Goal: Find contact information: Find contact information

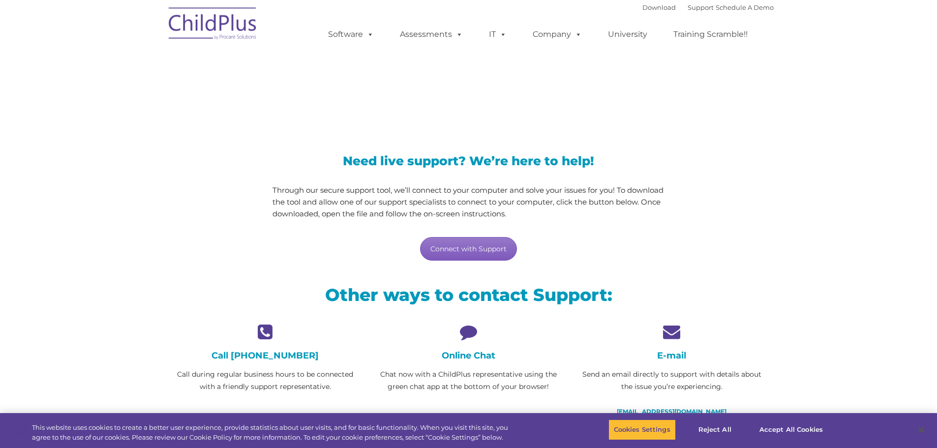
click at [467, 247] on link "Connect with Support" at bounding box center [468, 249] width 97 height 24
click at [791, 429] on button "Accept All Cookies" at bounding box center [791, 430] width 74 height 21
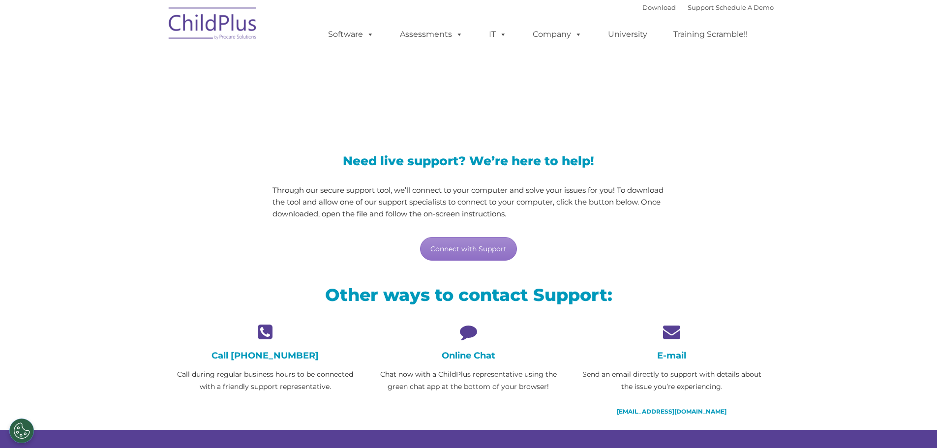
click at [465, 330] on icon at bounding box center [468, 331] width 188 height 17
click at [469, 356] on h4 "Online Chat" at bounding box center [468, 355] width 188 height 11
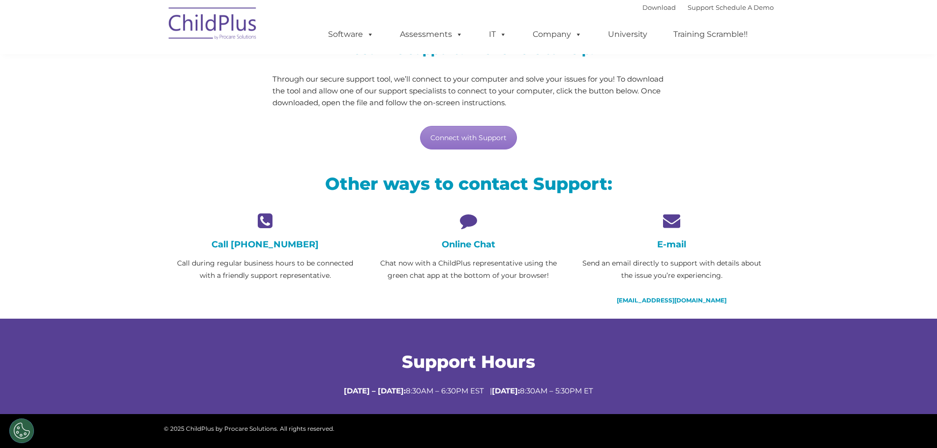
scroll to position [287, 0]
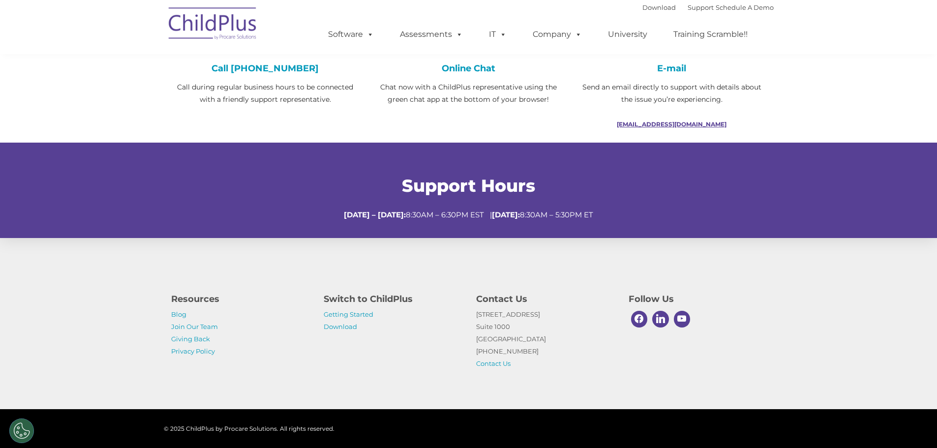
click at [676, 124] on link "[EMAIL_ADDRESS][DOMAIN_NAME]" at bounding box center [672, 124] width 110 height 7
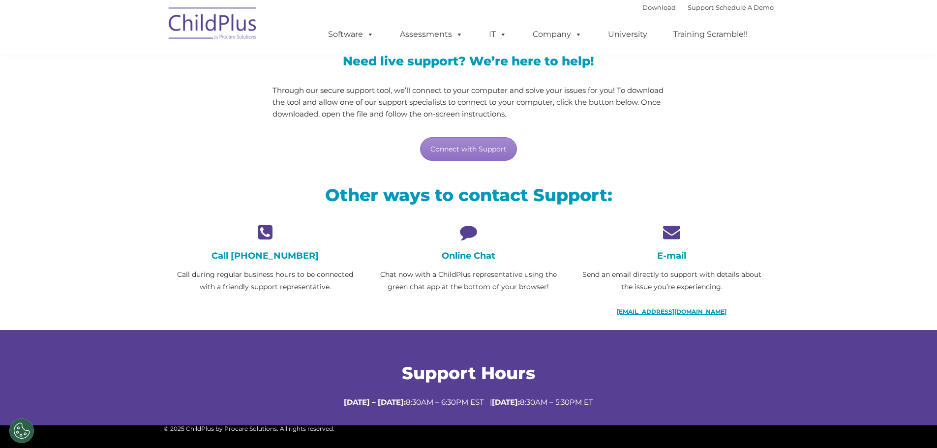
scroll to position [98, 0]
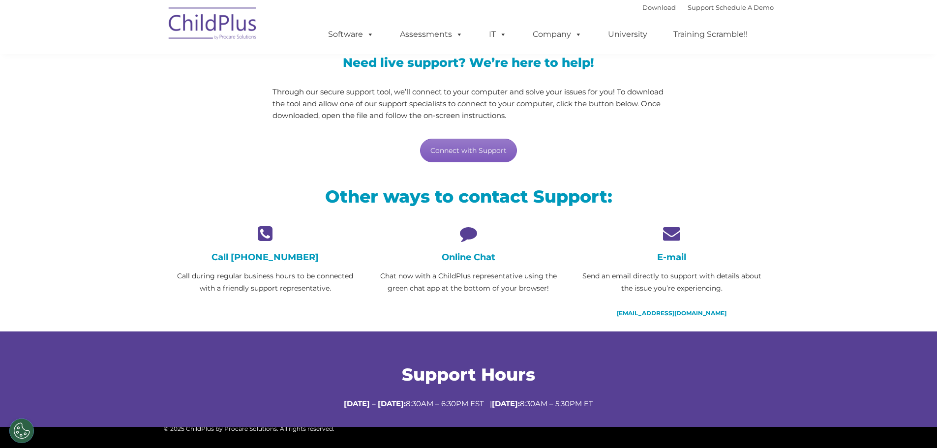
click at [471, 151] on link "Connect with Support" at bounding box center [468, 151] width 97 height 24
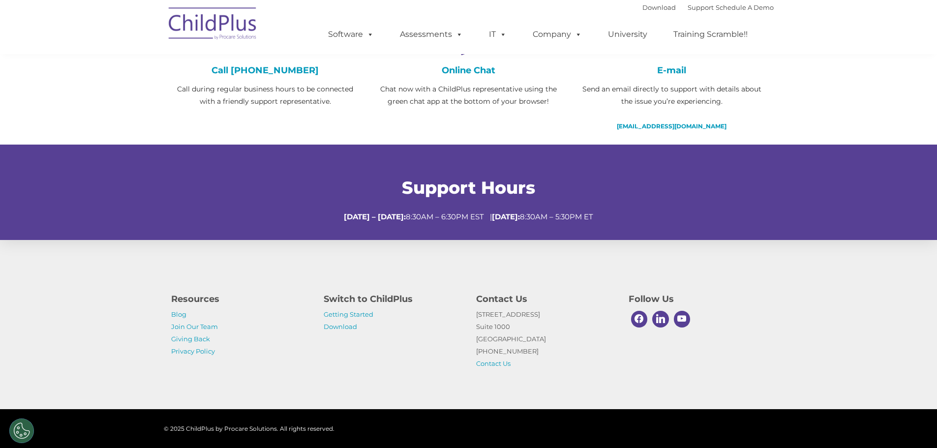
scroll to position [287, 0]
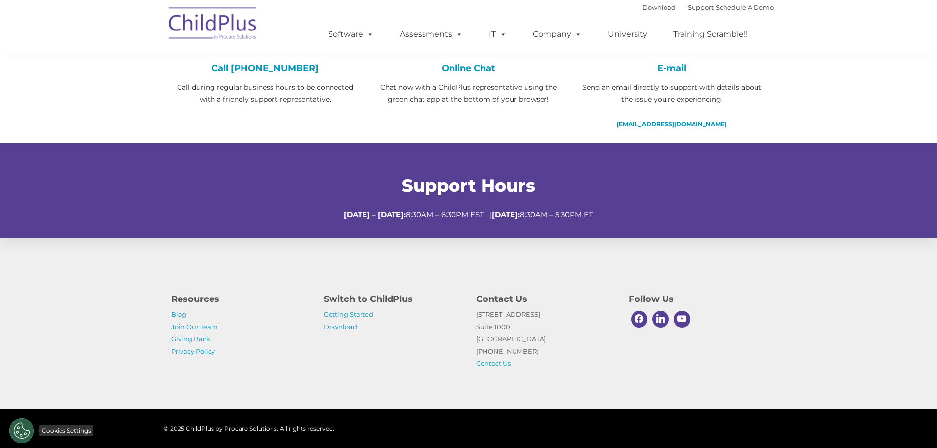
click at [20, 430] on button "Cookies Settings" at bounding box center [21, 431] width 25 height 25
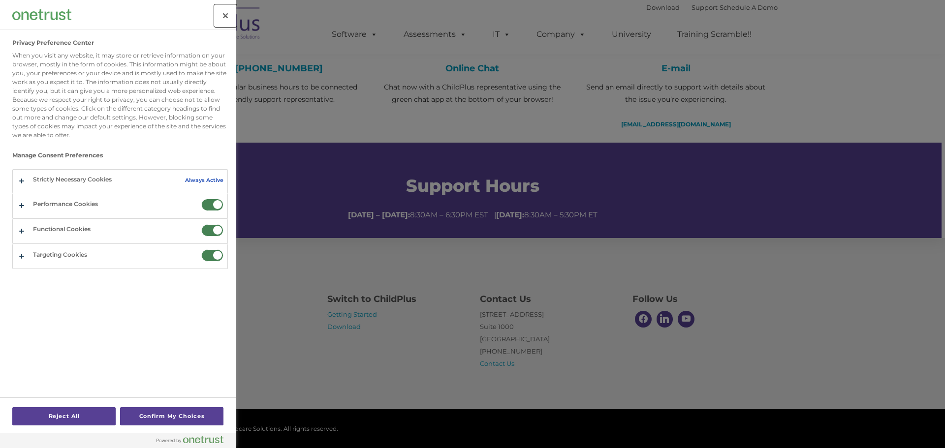
click at [221, 13] on button "Close" at bounding box center [226, 16] width 22 height 22
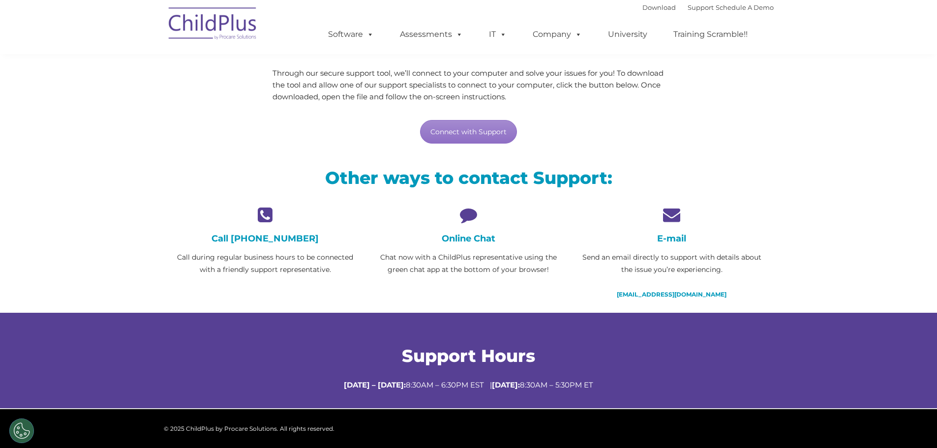
scroll to position [79, 0]
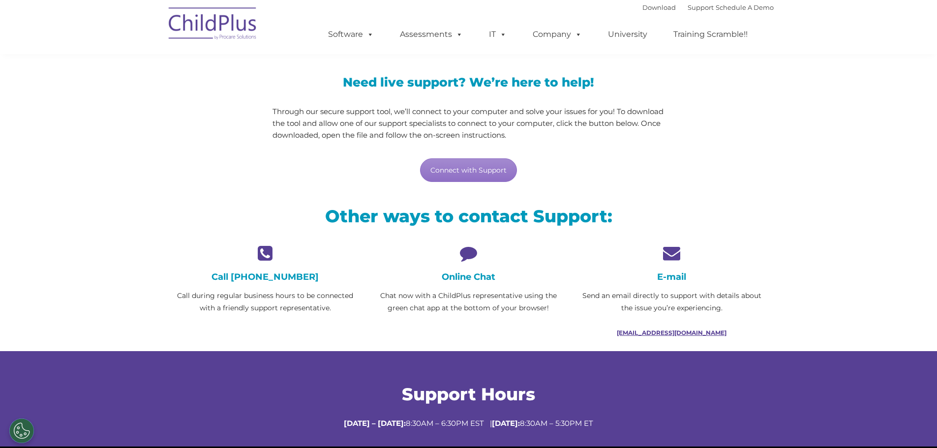
click at [679, 334] on link "[EMAIL_ADDRESS][DOMAIN_NAME]" at bounding box center [672, 332] width 110 height 7
